Goal: Task Accomplishment & Management: Manage account settings

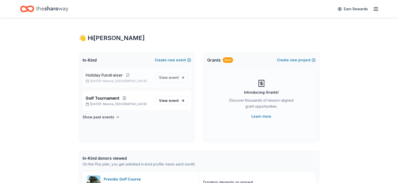
click at [138, 81] on p "[DATE] • Muncie, IN" at bounding box center [119, 81] width 66 height 4
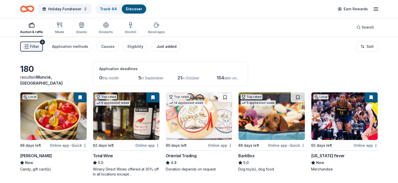
click at [162, 49] on div "Just added" at bounding box center [166, 47] width 20 height 6
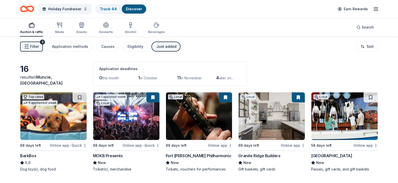
click at [375, 9] on icon "button" at bounding box center [376, 9] width 6 height 6
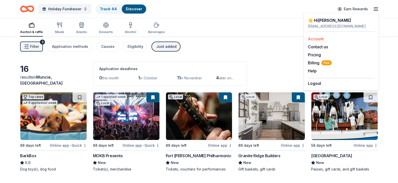
click at [321, 39] on link "Account" at bounding box center [316, 38] width 16 height 5
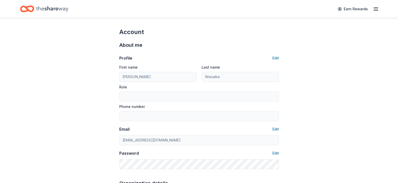
click at [377, 9] on line "button" at bounding box center [376, 9] width 4 height 0
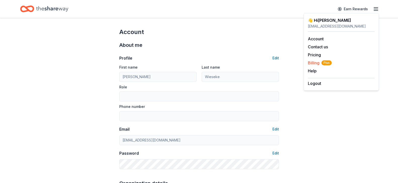
click at [315, 63] on span "Billing Plus" at bounding box center [320, 63] width 24 height 6
